Goal: Information Seeking & Learning: Learn about a topic

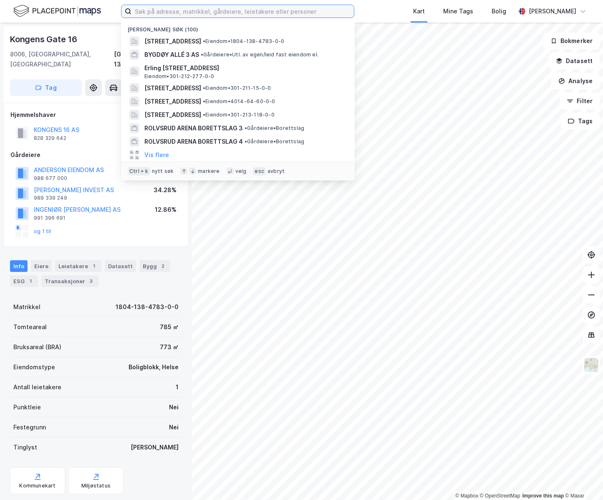
click at [149, 9] on input at bounding box center [242, 11] width 222 height 13
paste input "Stort verdifall, så her vil jeg bare orientere deg før jeg sender fra meg."
type input "Stort verdifall, så her vil jeg bare orientere deg før jeg sender fra meg."
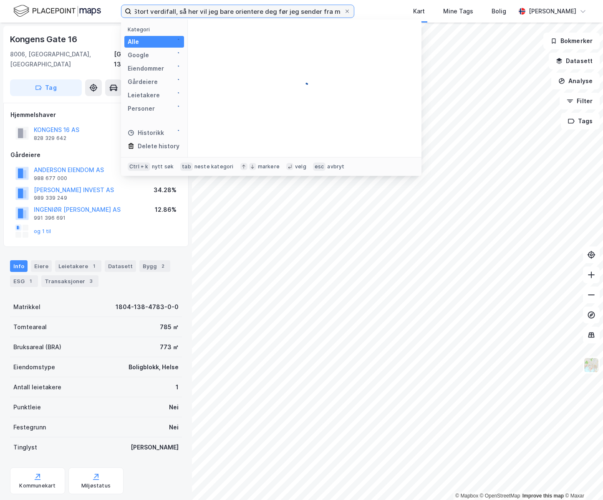
click at [162, 17] on input "Stort verdifall, så her vil jeg bare orientere deg før jeg sender fra meg." at bounding box center [237, 11] width 212 height 13
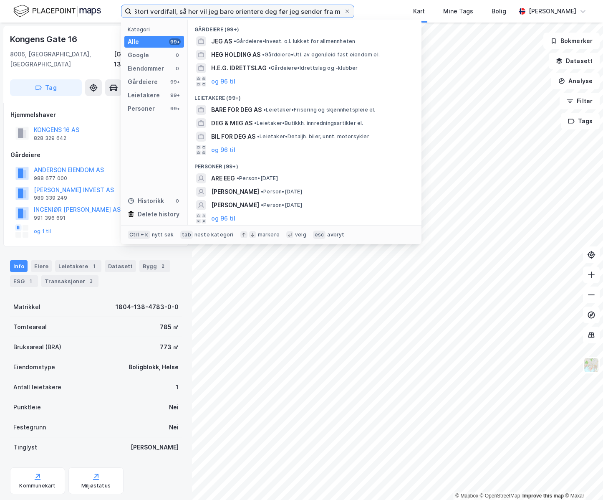
click at [231, 8] on input "Stort verdifall, så her vil jeg bare orientere deg før jeg sender fra meg." at bounding box center [237, 11] width 212 height 13
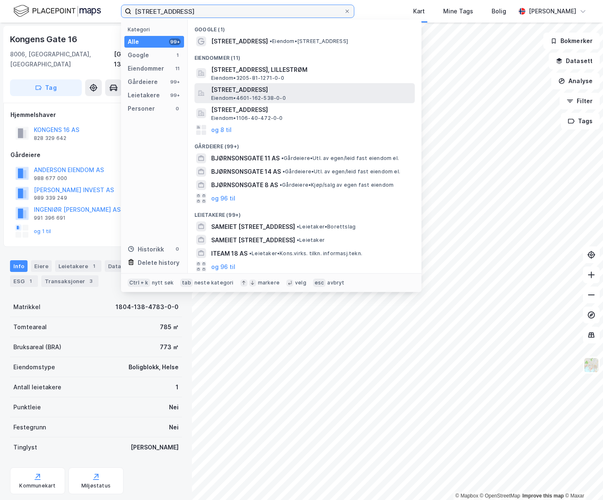
type input "[STREET_ADDRESS]"
click at [274, 93] on div "[STREET_ADDRESS] • 4601-162-538-0-0" at bounding box center [312, 93] width 202 height 17
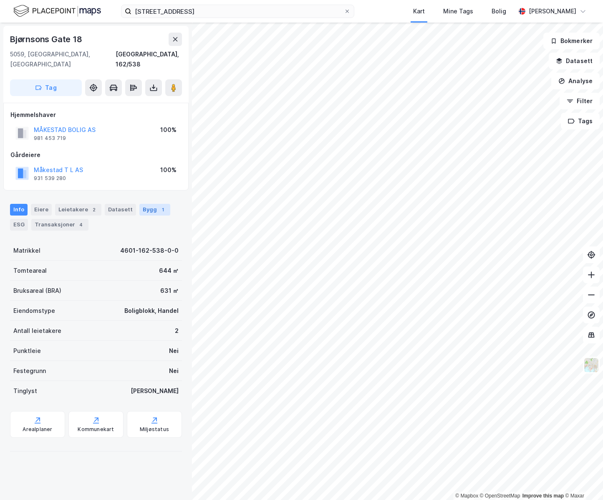
click at [150, 205] on div "Bygg 1" at bounding box center [154, 210] width 31 height 12
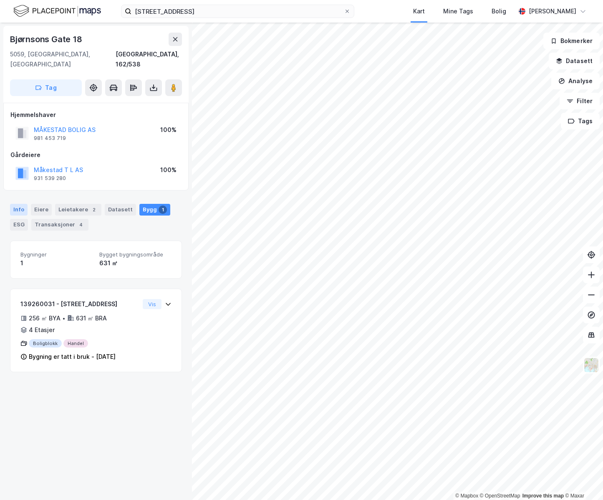
click at [20, 204] on div "Info" at bounding box center [19, 210] width 18 height 12
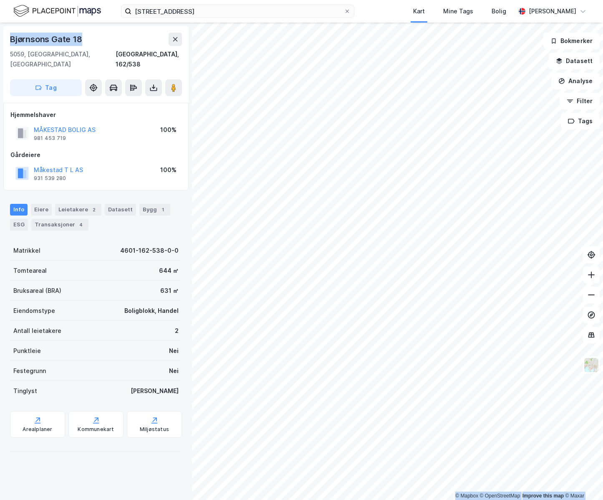
drag, startPoint x: 97, startPoint y: 40, endPoint x: -4, endPoint y: 34, distance: 101.6
click at [0, 34] on html "Bjørnsonsgate 18 Kart Mine Tags Bolig [PERSON_NAME] © Mapbox © OpenStreetMap Im…" at bounding box center [301, 250] width 603 height 500
copy div "© Mapbox © OpenStreetMap Improve this map © [PERSON_NAME][STREET_ADDRESS]"
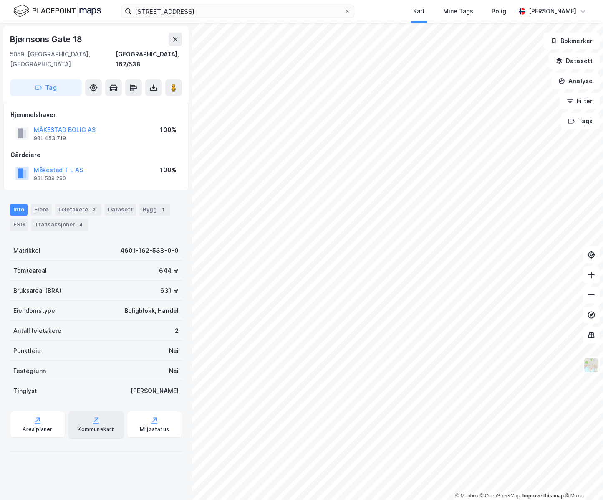
drag, startPoint x: 107, startPoint y: 414, endPoint x: 103, endPoint y: 414, distance: 4.2
click at [103, 414] on div "Kommunekart" at bounding box center [95, 424] width 55 height 27
click at [73, 444] on div "[STREET_ADDRESS], 162/538 Tag Hjemmelshaver MÅKESTAD BOLIG AS 981 453 719 100% …" at bounding box center [96, 261] width 192 height 477
drag, startPoint x: 85, startPoint y: 38, endPoint x: 8, endPoint y: 38, distance: 77.6
click at [8, 38] on div "[STREET_ADDRESS], 162/538 Tag" at bounding box center [95, 64] width 185 height 77
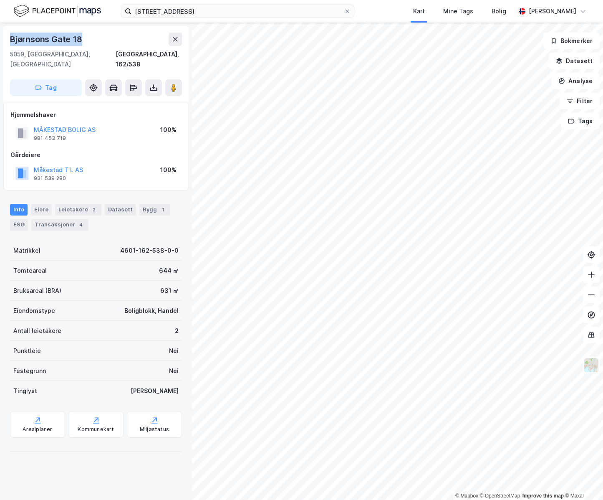
copy div "Bjørnsons Gate 18"
click at [140, 426] on div "Miljøstatus" at bounding box center [154, 424] width 55 height 27
drag, startPoint x: 96, startPoint y: 40, endPoint x: -6, endPoint y: 33, distance: 102.5
click at [0, 33] on html "Bjørnsonsgate 18 Kart Mine Tags Bolig [PERSON_NAME] © Mapbox © OpenStreetMap Im…" at bounding box center [301, 250] width 603 height 500
copy div "© Mapbox © OpenStreetMap Improve this map © [PERSON_NAME][STREET_ADDRESS]"
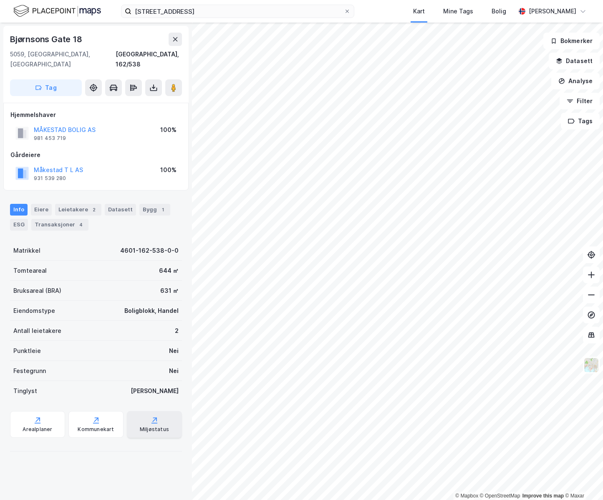
click at [160, 413] on div "Miljøstatus" at bounding box center [154, 424] width 55 height 27
drag, startPoint x: 96, startPoint y: 41, endPoint x: 10, endPoint y: 30, distance: 87.5
click at [10, 30] on div "[STREET_ADDRESS], 162/538 Tag" at bounding box center [95, 64] width 185 height 77
copy div "Bjørnsons Gate 18"
